Goal: Transaction & Acquisition: Purchase product/service

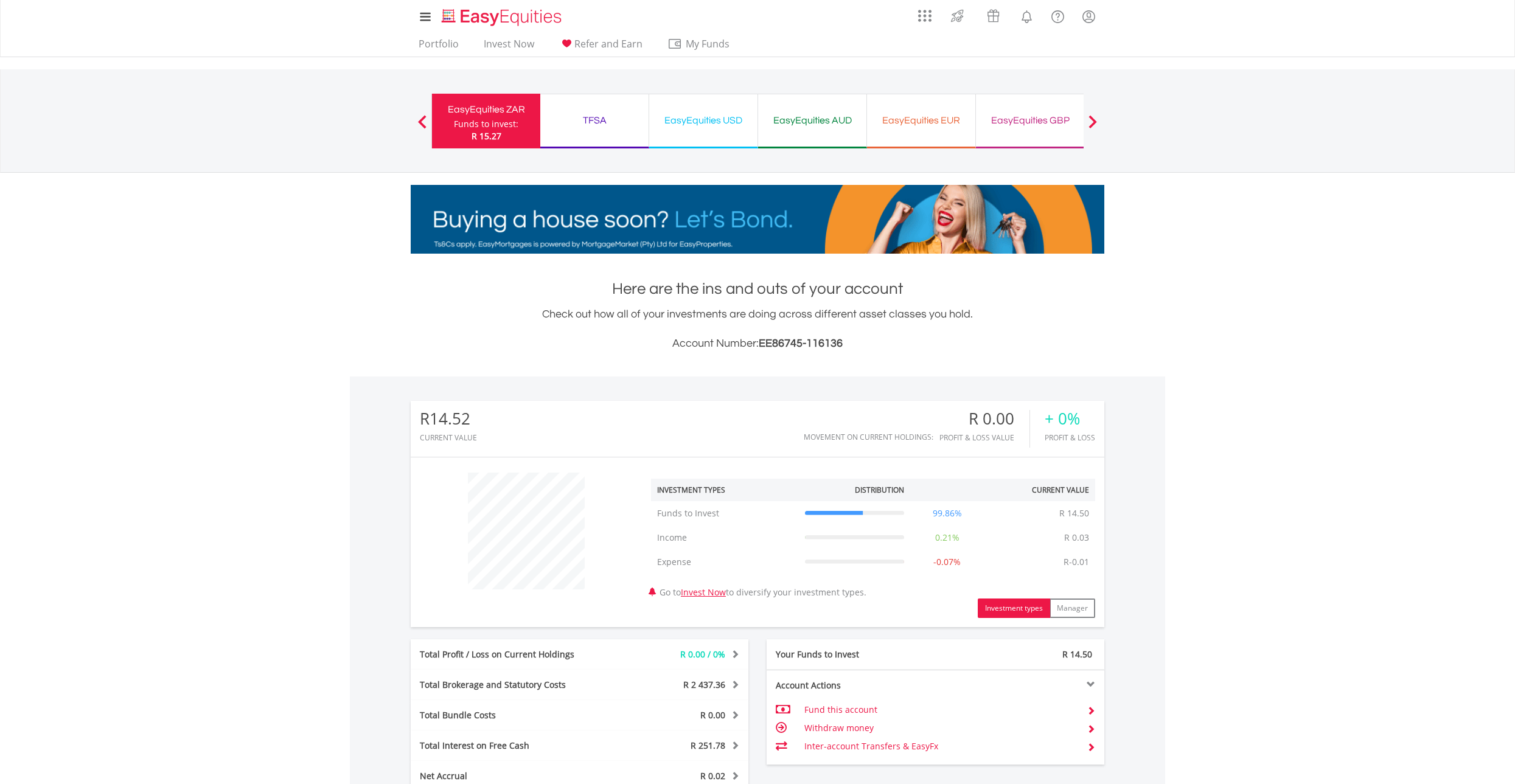
scroll to position [117, 231]
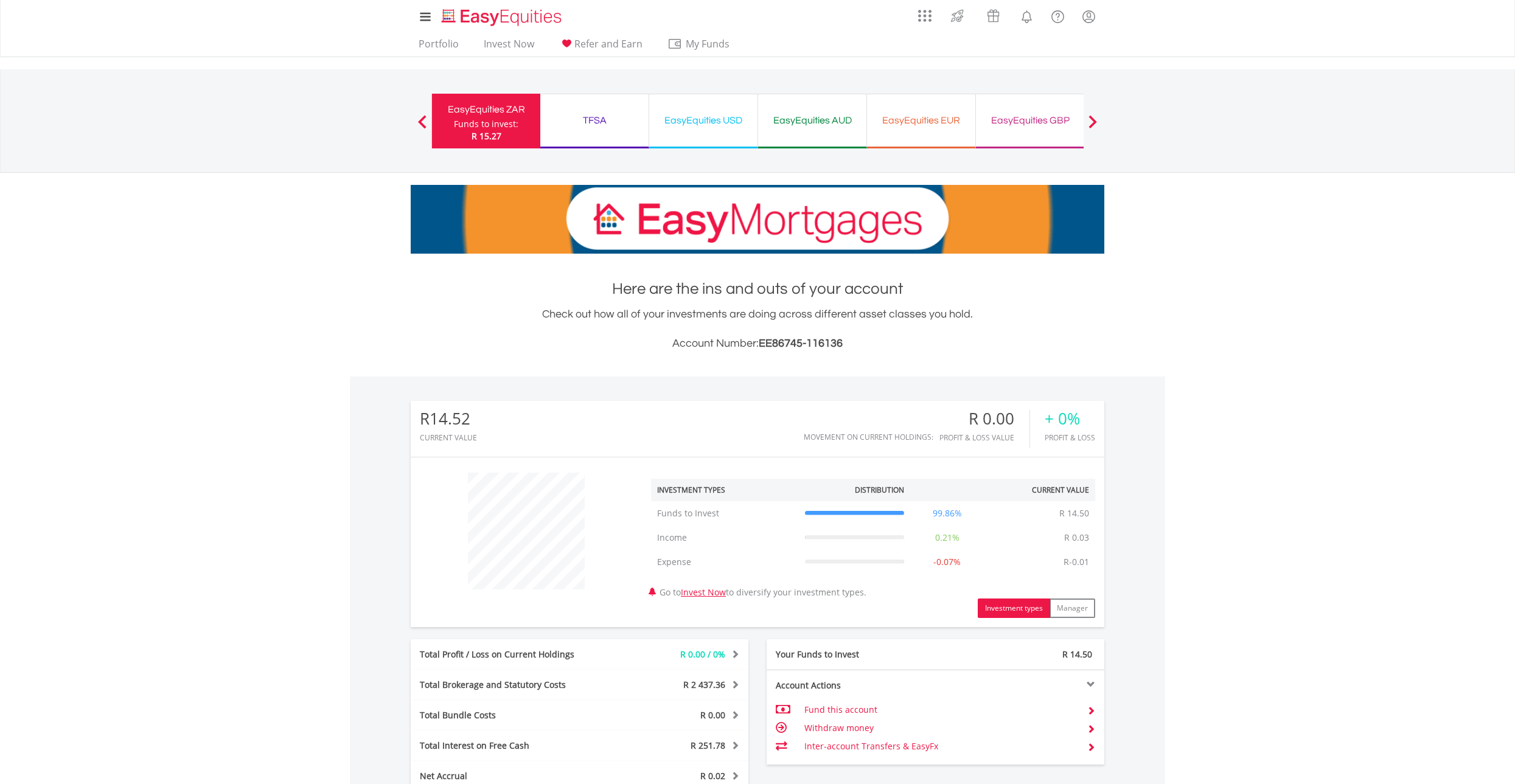
click at [615, 121] on div "TFSA" at bounding box center [594, 120] width 93 height 17
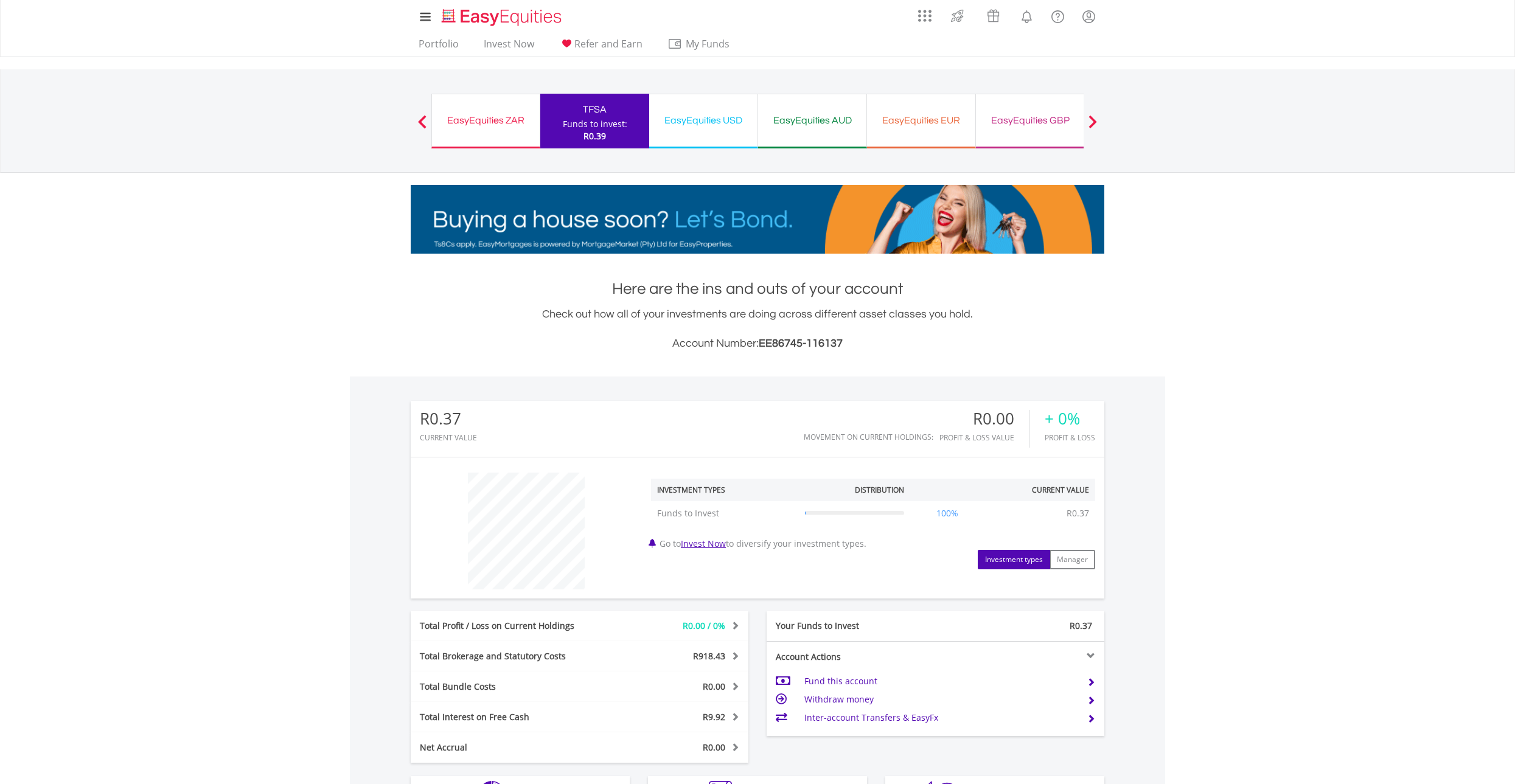
scroll to position [117, 231]
click at [510, 116] on div "EasyEquities ZAR" at bounding box center [486, 120] width 93 height 17
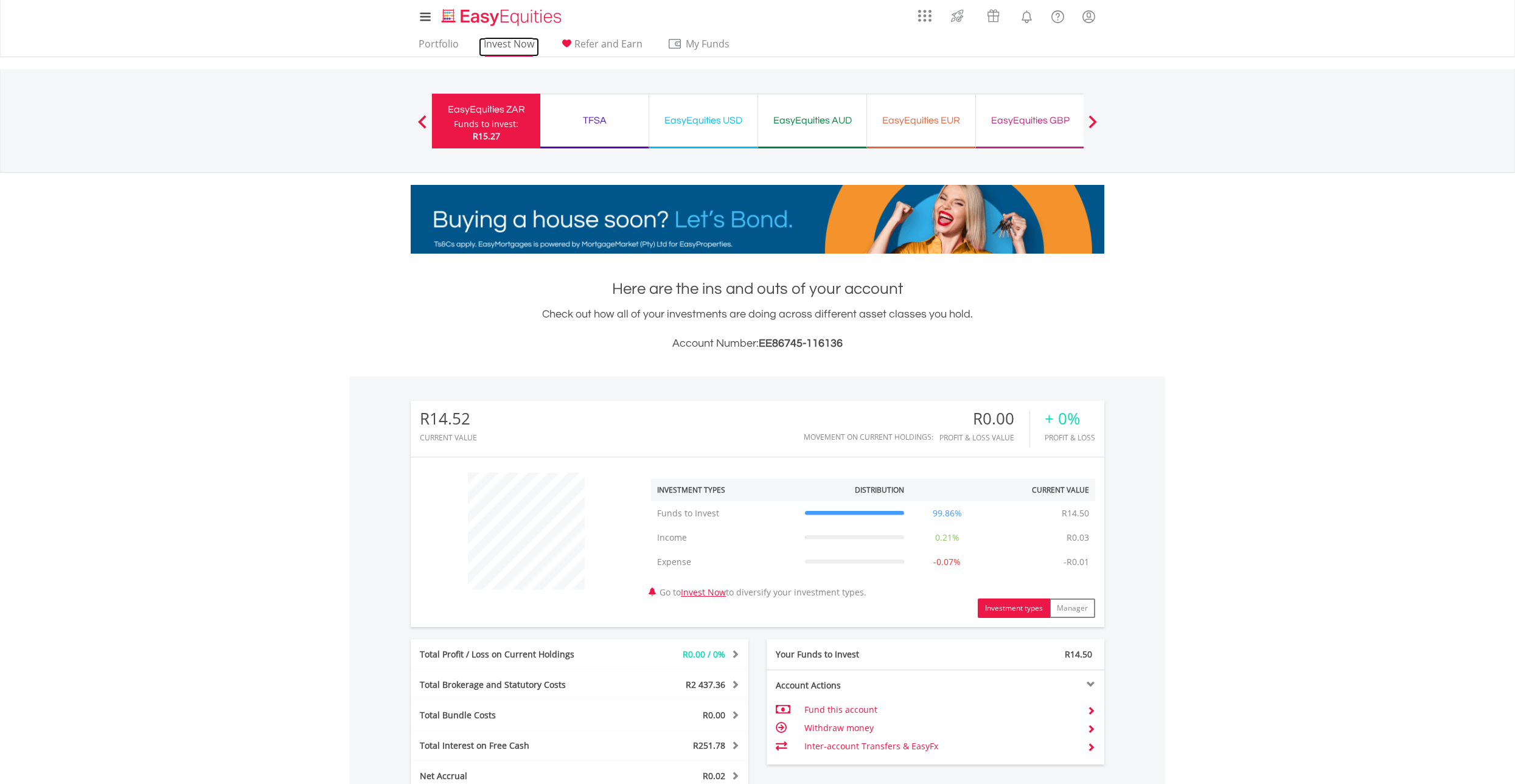
click at [517, 42] on link "Invest Now" at bounding box center [509, 47] width 60 height 19
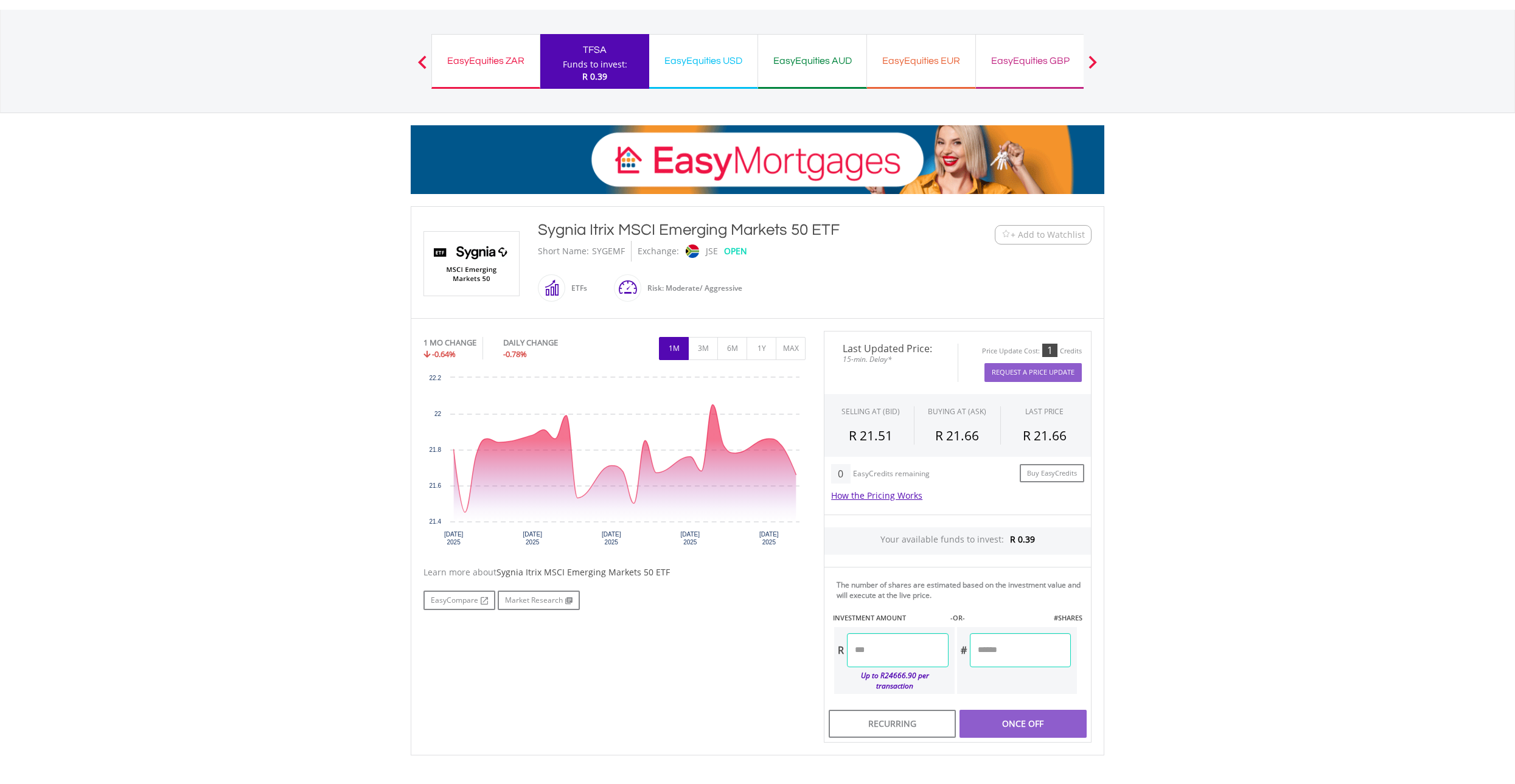
scroll to position [61, 0]
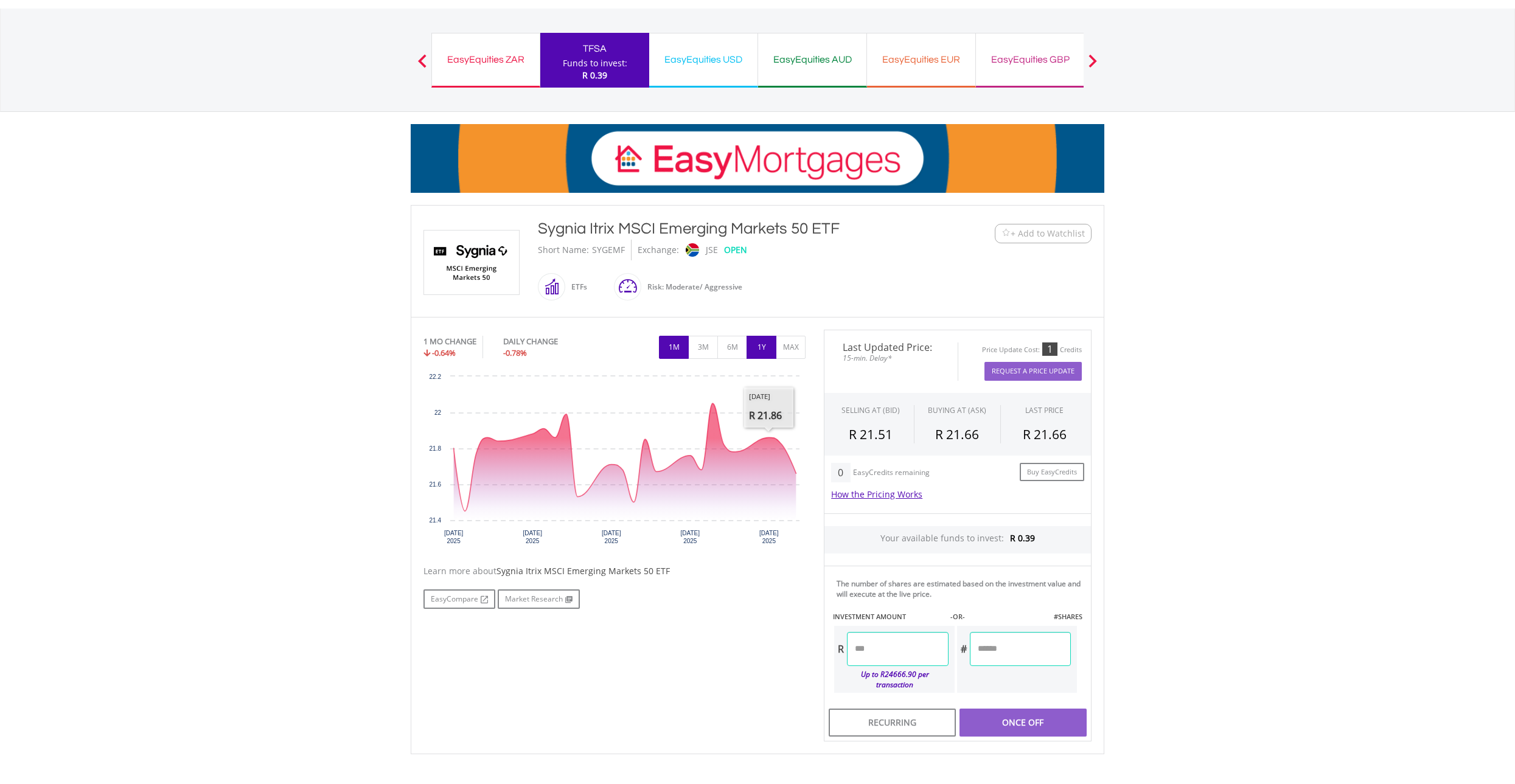
click at [759, 346] on button "1Y" at bounding box center [761, 348] width 30 height 23
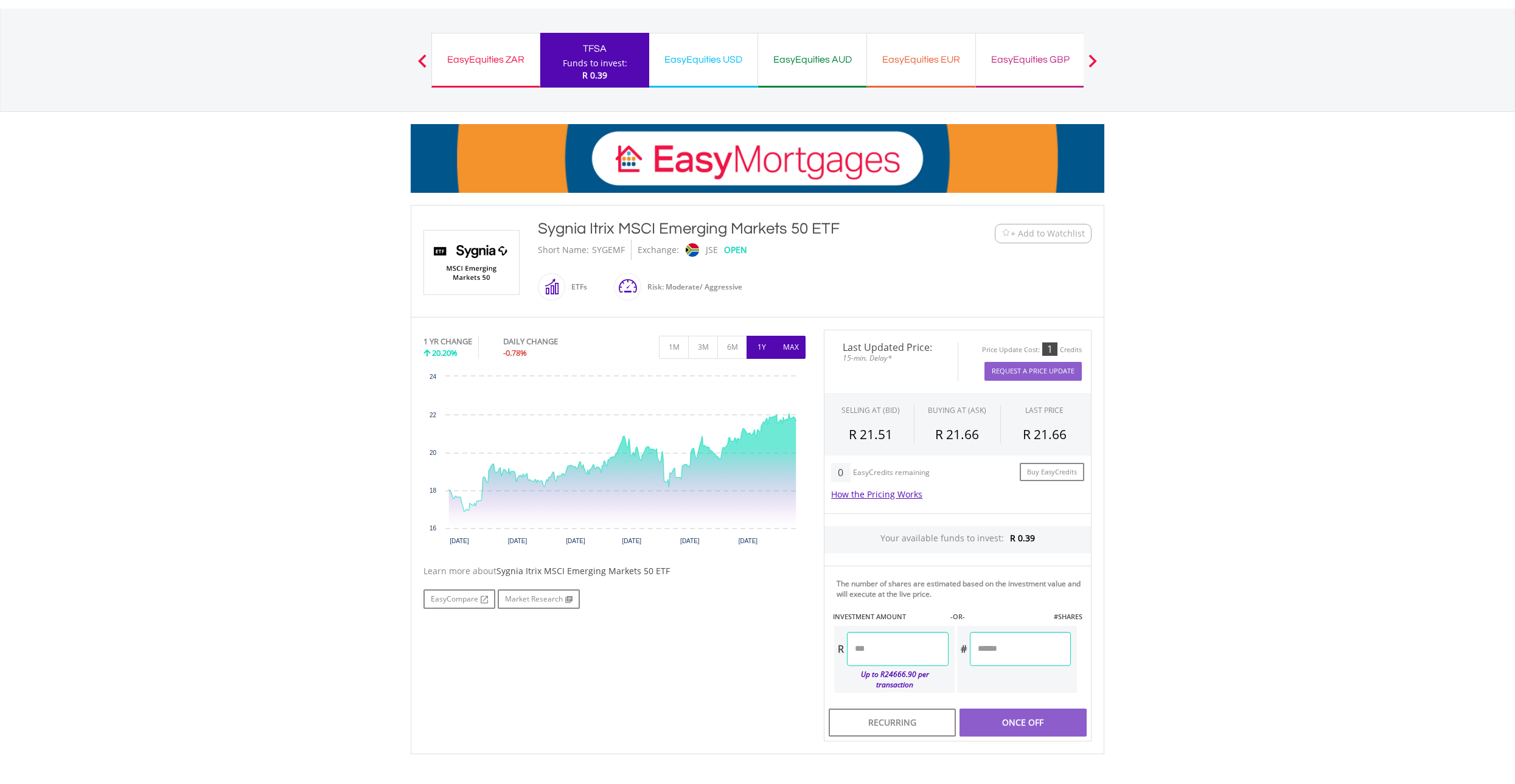
click at [790, 351] on button "MAX" at bounding box center [791, 348] width 30 height 23
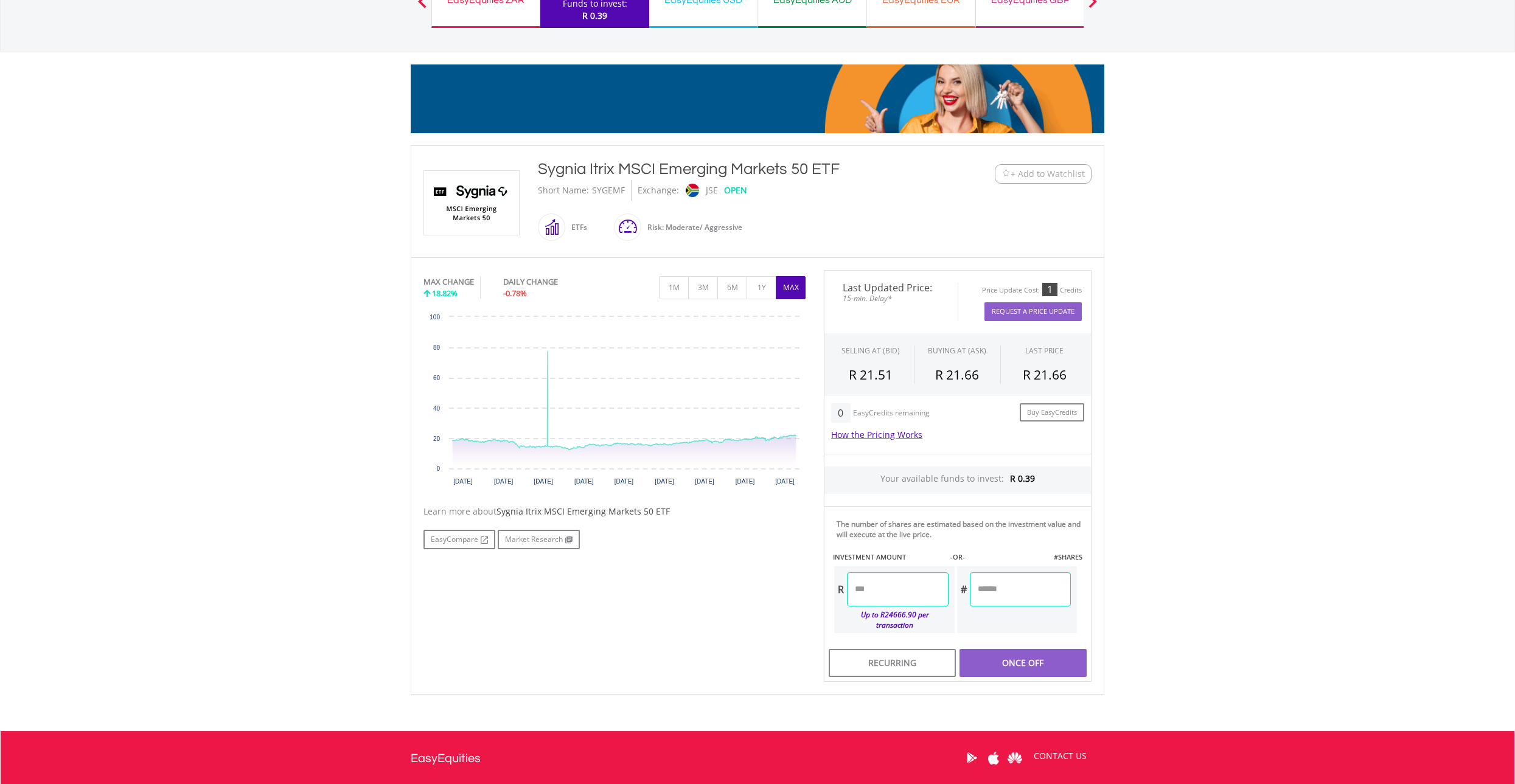
scroll to position [121, 0]
click at [469, 543] on link "EasyCompare" at bounding box center [459, 539] width 72 height 20
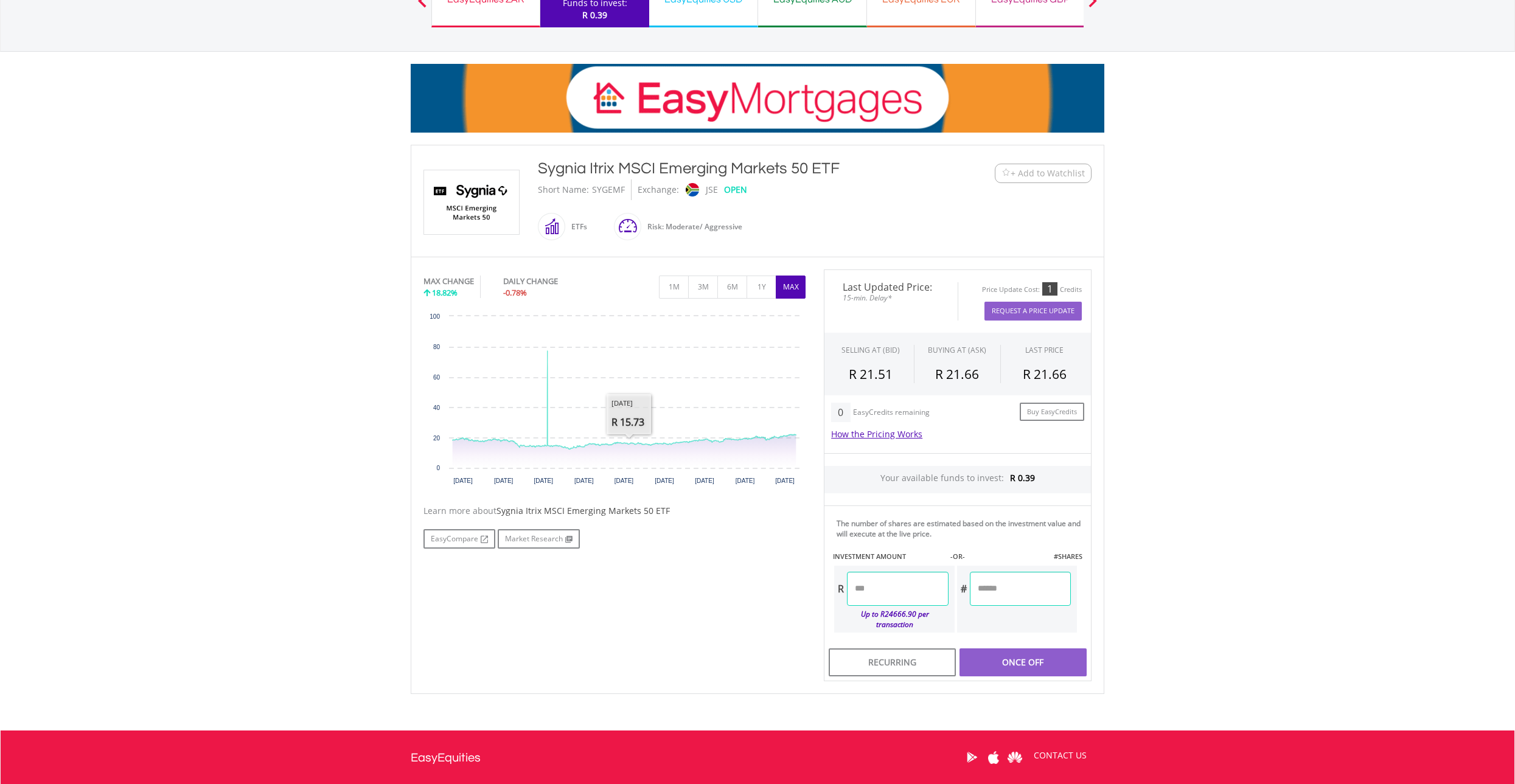
click at [549, 548] on div "No chart available. MAX CHANGE 18.82% DAILY CHANGE -0.78% 1M 3M 6M 1Y MAX Chart…" at bounding box center [758, 475] width 686 height 412
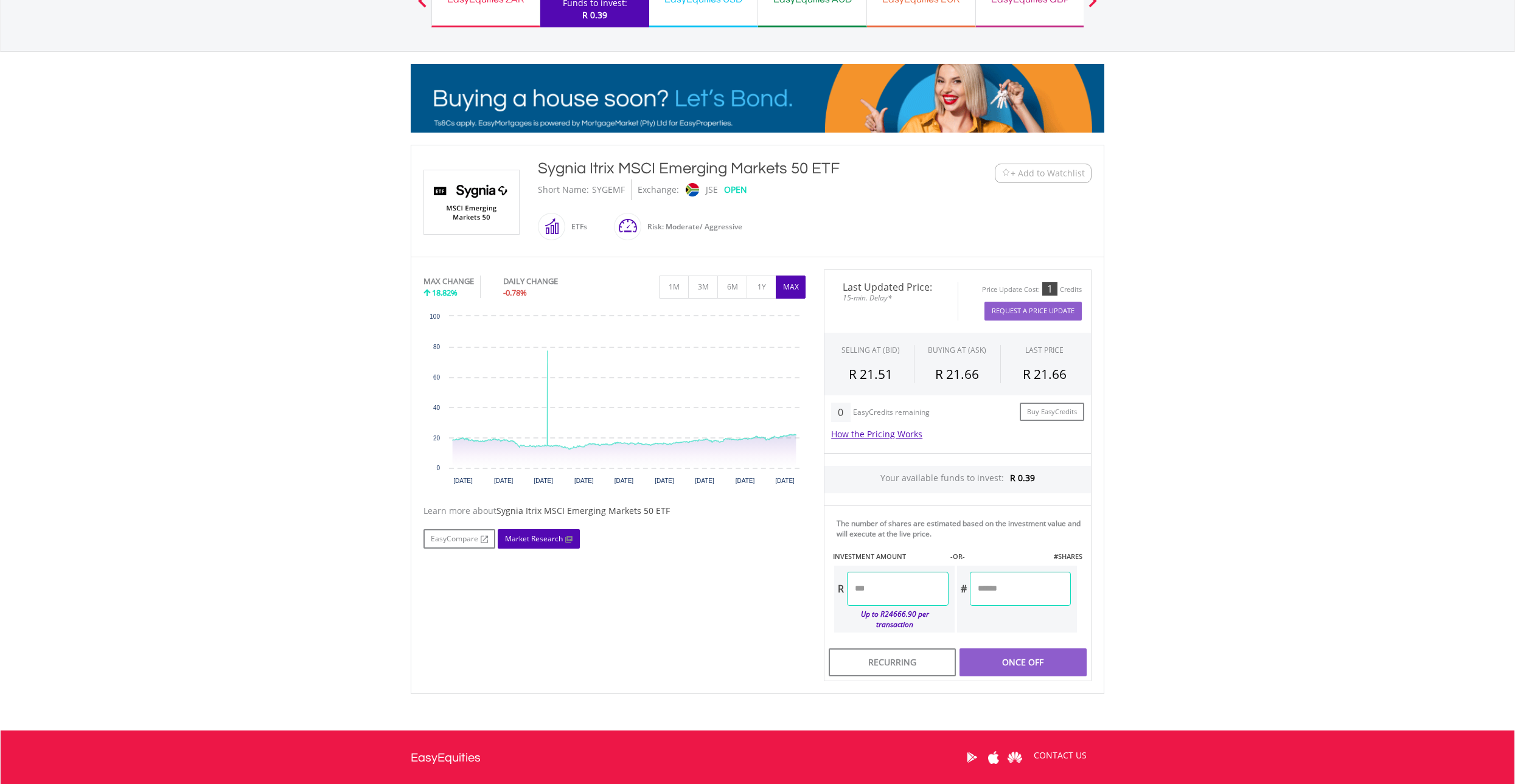
click at [550, 538] on link "Market Research" at bounding box center [538, 539] width 82 height 20
